Goal: Information Seeking & Learning: Check status

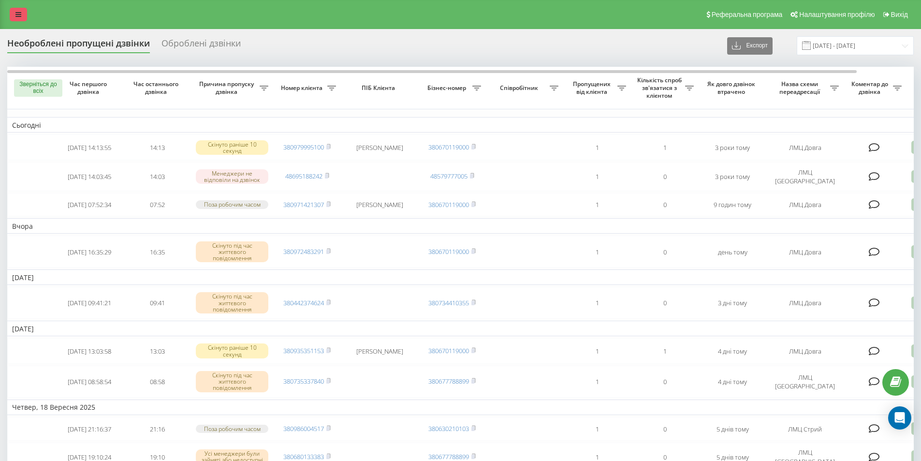
click at [20, 11] on icon at bounding box center [18, 14] width 6 height 7
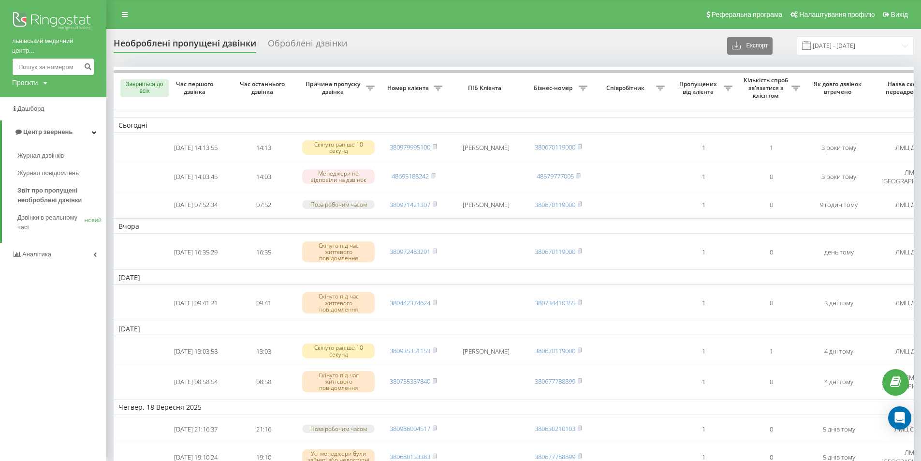
click at [36, 67] on input at bounding box center [53, 66] width 82 height 17
paste input "380663846972"
type input "380663846972"
click at [90, 64] on icon "submit" at bounding box center [88, 65] width 8 height 6
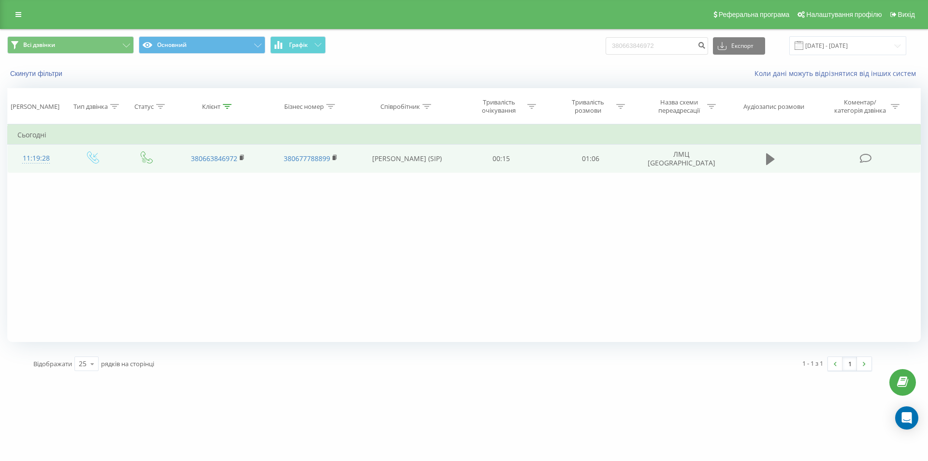
click at [767, 159] on icon at bounding box center [770, 159] width 9 height 12
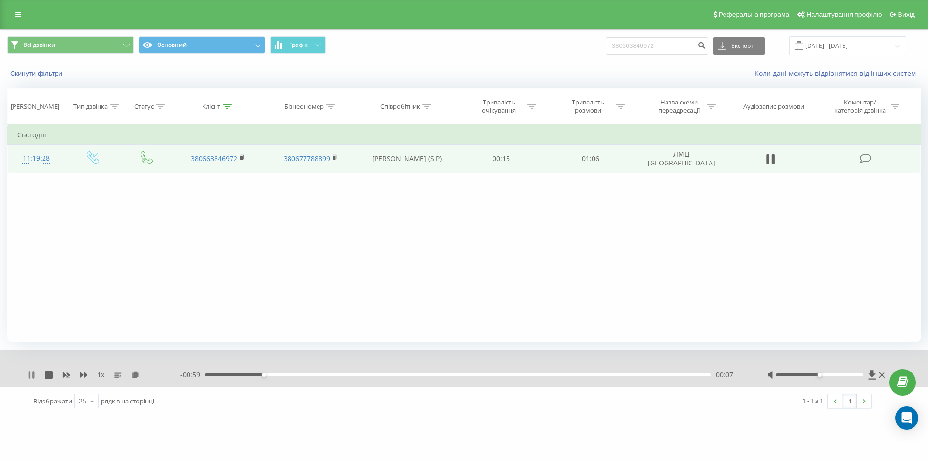
click at [31, 374] on icon at bounding box center [32, 375] width 8 height 8
drag, startPoint x: 667, startPoint y: 44, endPoint x: 572, endPoint y: 44, distance: 95.2
click at [572, 44] on div "Всі дзвінки Основний Графік 380663846972 Експорт .csv .xls .xlsx 23.06.2025 - 2…" at bounding box center [464, 45] width 914 height 19
paste input "380674954771"
type input "380674954771"
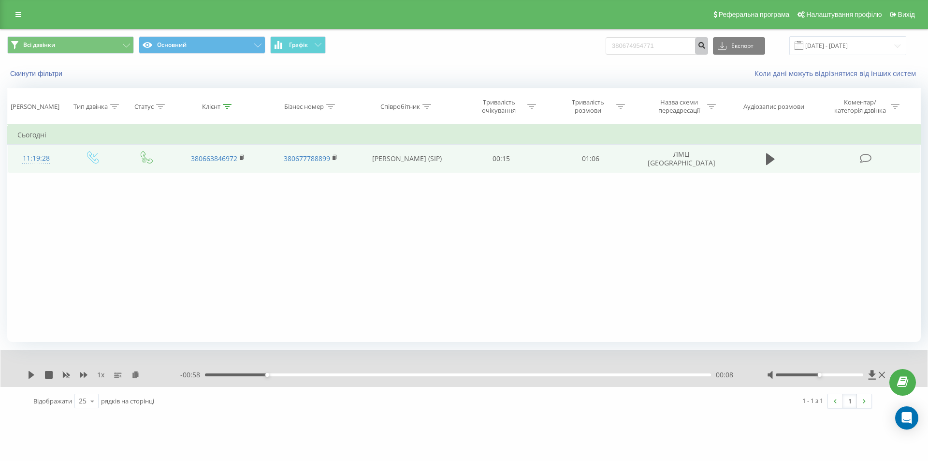
click at [706, 42] on icon "submit" at bounding box center [702, 44] width 8 height 6
